Goal: Information Seeking & Learning: Learn about a topic

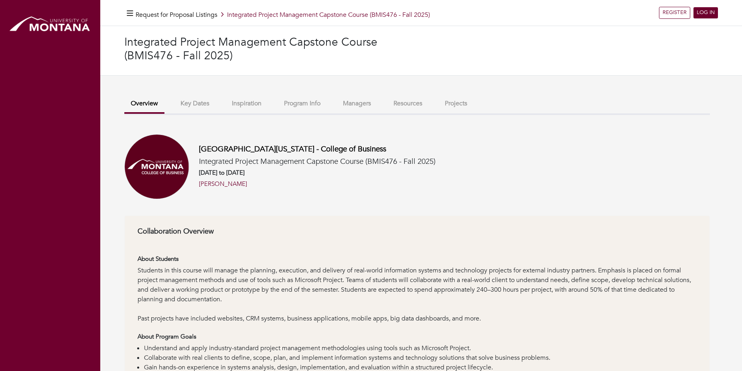
click at [189, 104] on button "Key Dates" at bounding box center [195, 103] width 42 height 17
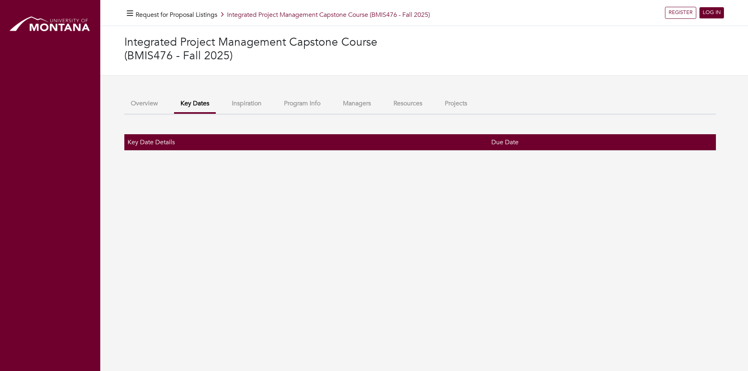
click at [260, 103] on button "Inspiration" at bounding box center [246, 103] width 42 height 17
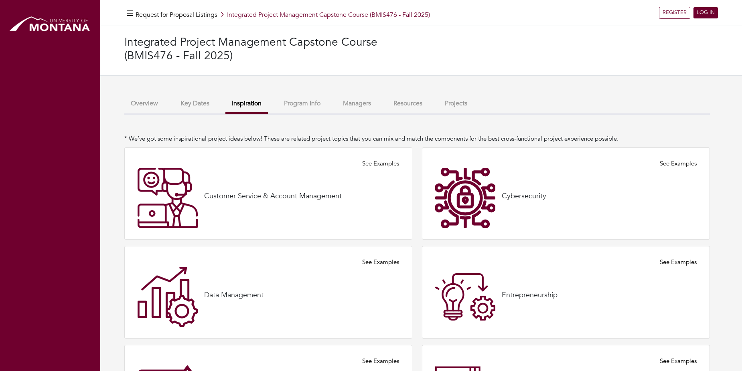
click at [152, 106] on button "Overview" at bounding box center [144, 103] width 40 height 17
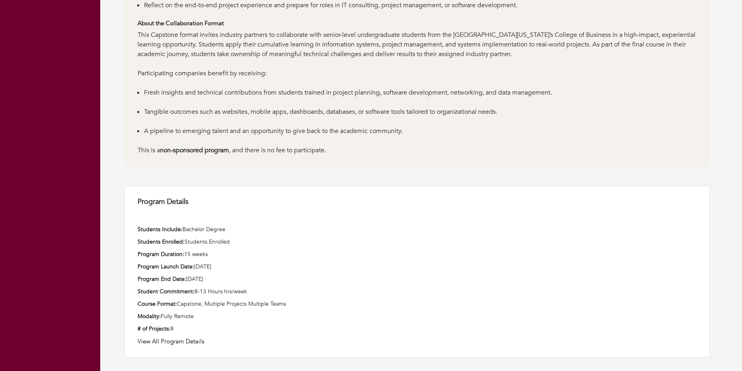
scroll to position [361, 0]
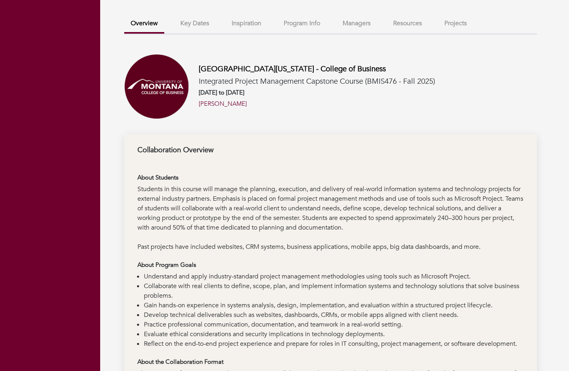
scroll to position [40, 0]
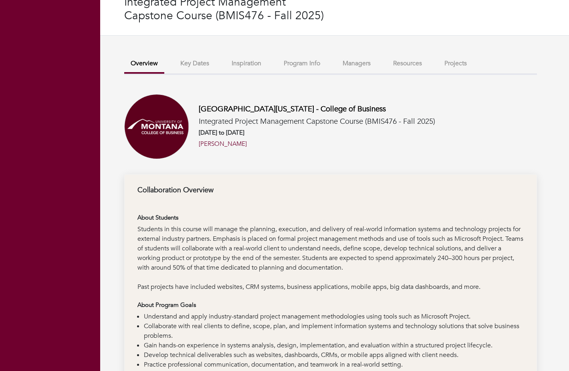
click at [464, 333] on li "Collaborate with real clients to define, scope, plan, and implement information…" at bounding box center [334, 330] width 380 height 19
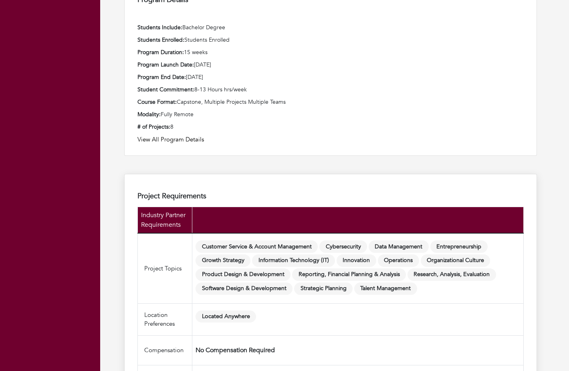
scroll to position [401, 0]
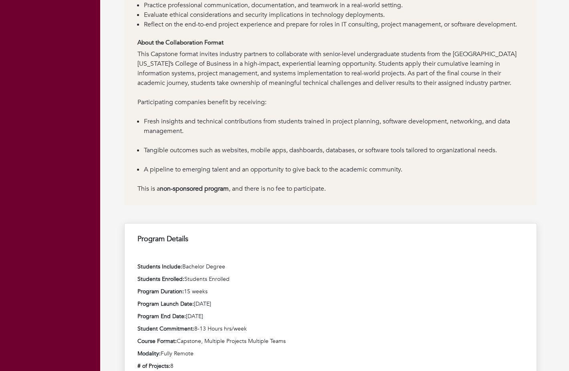
click at [219, 371] on div "Program Details Students Include: Bachelor Degree Students Enrolled: Students E…" at bounding box center [330, 309] width 413 height 172
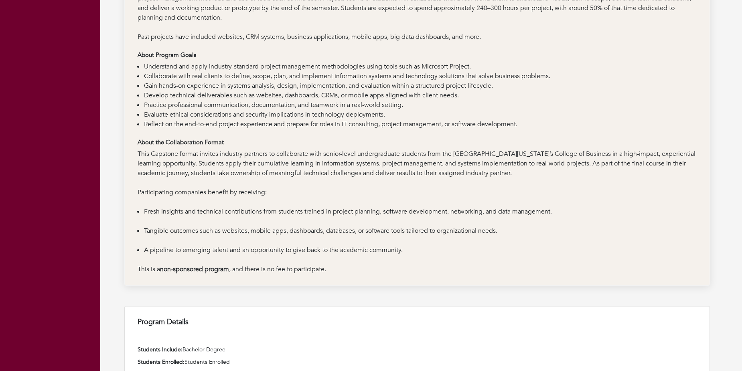
scroll to position [441, 0]
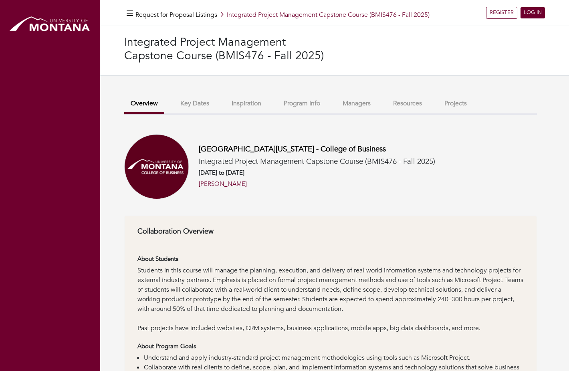
click at [196, 100] on button "Key Dates" at bounding box center [195, 103] width 42 height 17
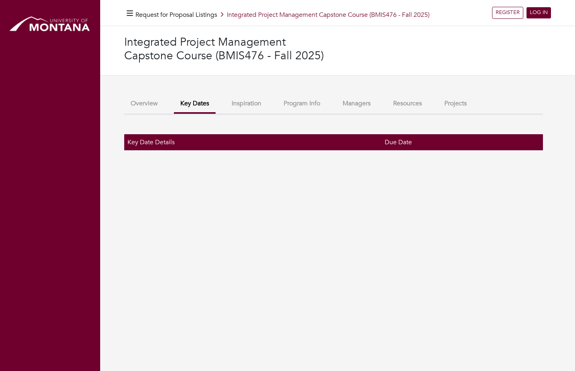
click at [255, 103] on button "Inspiration" at bounding box center [246, 103] width 42 height 17
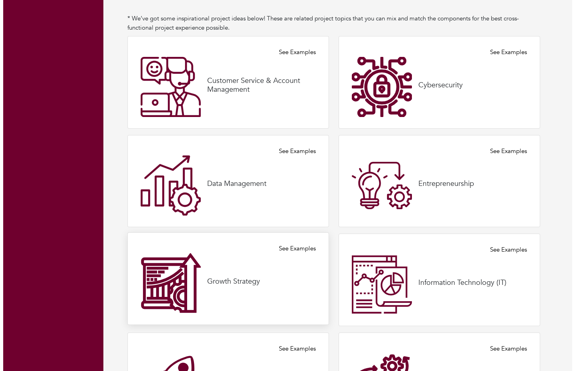
scroll to position [200, 0]
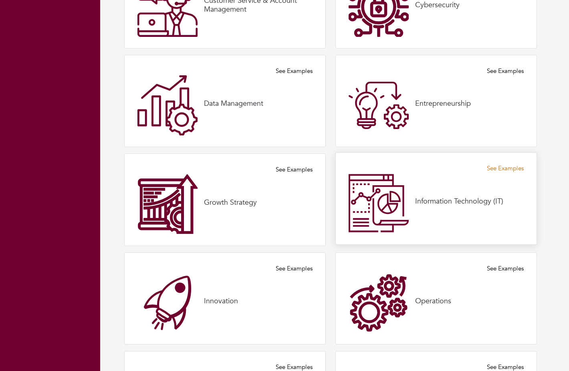
click at [497, 171] on link "See Examples" at bounding box center [505, 168] width 37 height 9
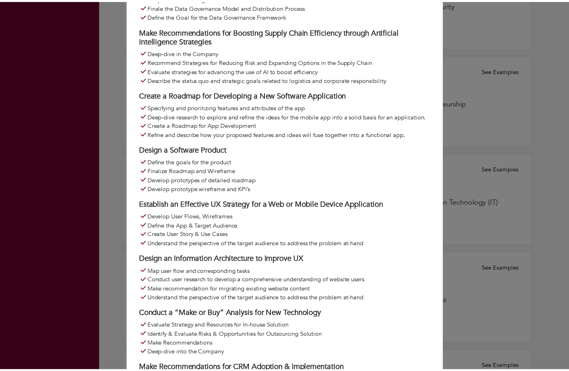
scroll to position [0, 0]
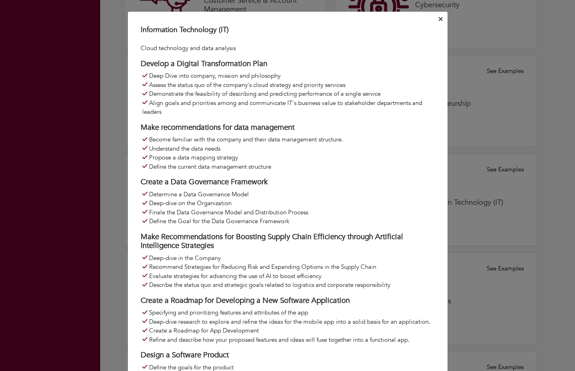
click at [461, 118] on div "Information Technology (IT) Cloud technology and data analysis Develop a Digita…" at bounding box center [287, 185] width 575 height 371
click at [440, 20] on button "Close" at bounding box center [440, 19] width 7 height 12
